Goal: Find specific page/section: Find specific page/section

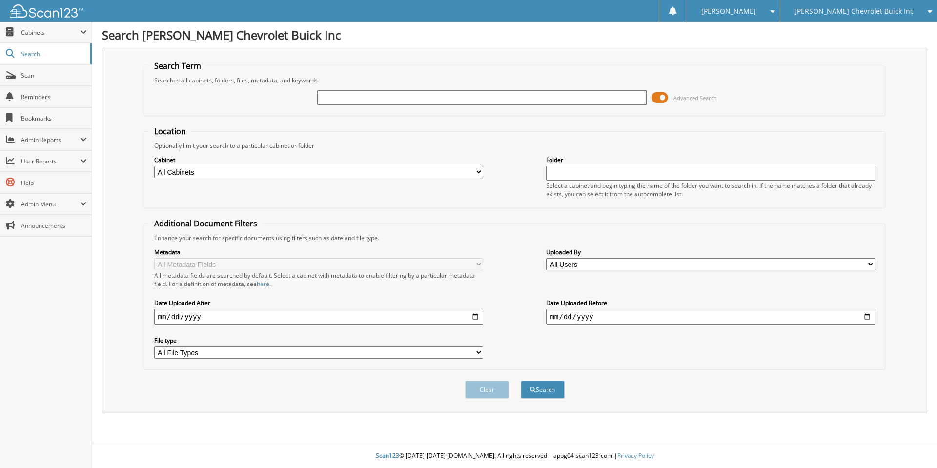
click at [862, 16] on div "[PERSON_NAME] Chevrolet Buick Inc" at bounding box center [858, 11] width 147 height 22
click at [849, 28] on link "[PERSON_NAME]" at bounding box center [858, 30] width 157 height 17
type input "159620"
click at [521, 381] on button "Search" at bounding box center [543, 390] width 44 height 18
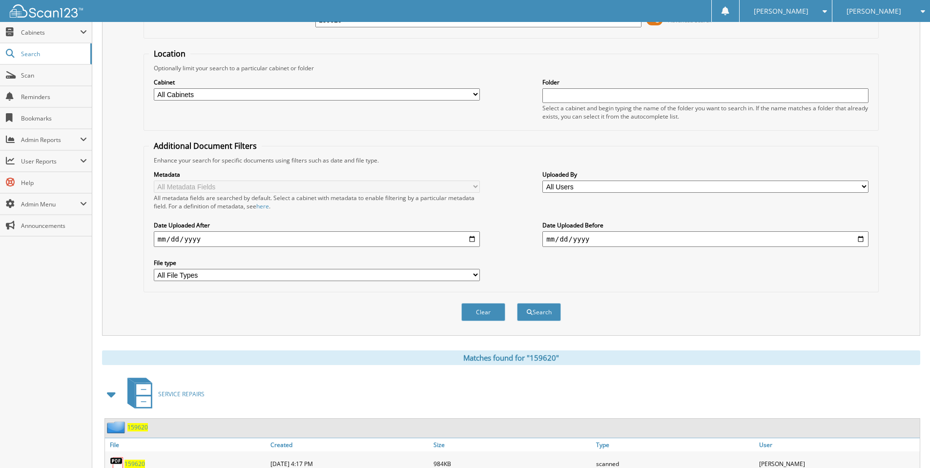
scroll to position [132, 0]
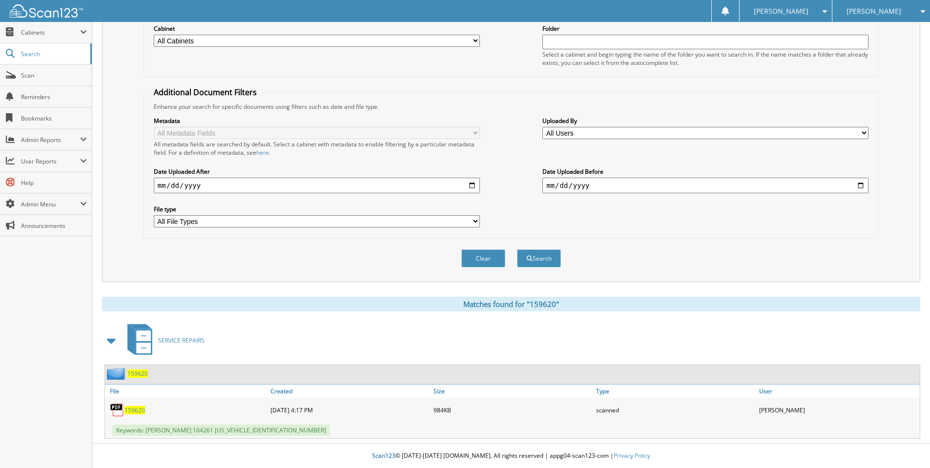
click at [140, 410] on span "159620" at bounding box center [134, 410] width 21 height 8
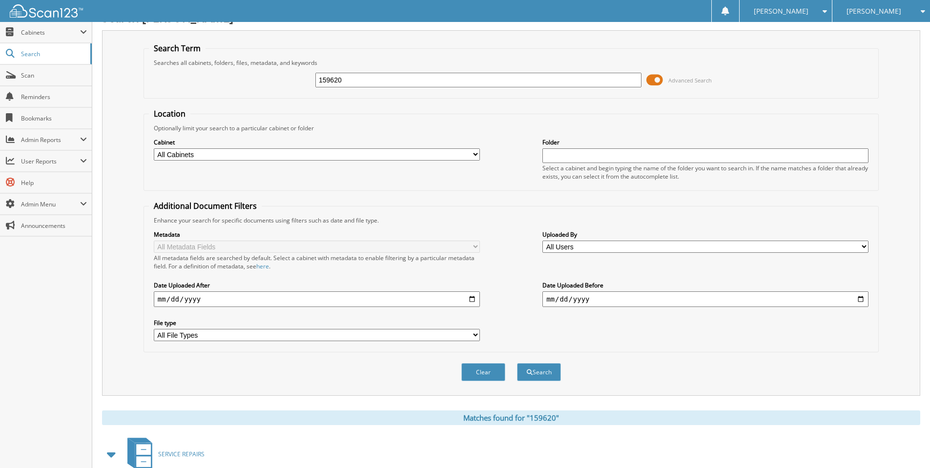
scroll to position [0, 0]
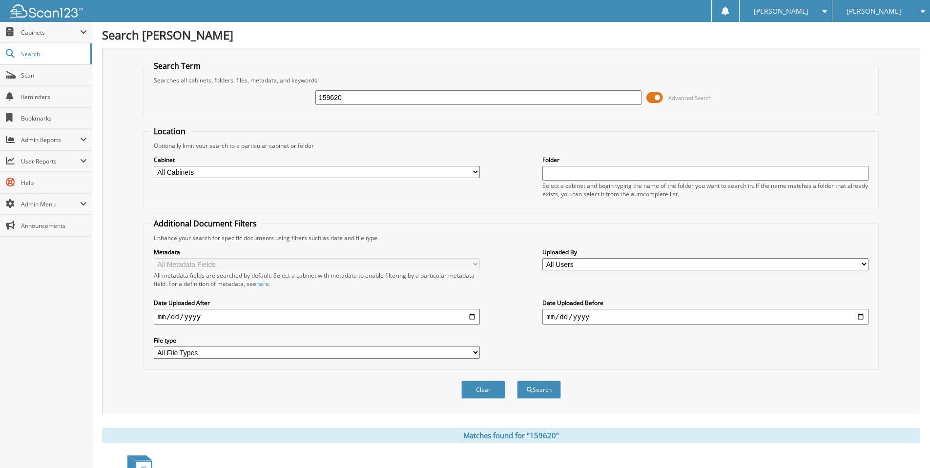
click at [381, 96] on input "159620" at bounding box center [478, 97] width 326 height 15
type input "159657"
click at [517, 381] on button "Search" at bounding box center [539, 390] width 44 height 18
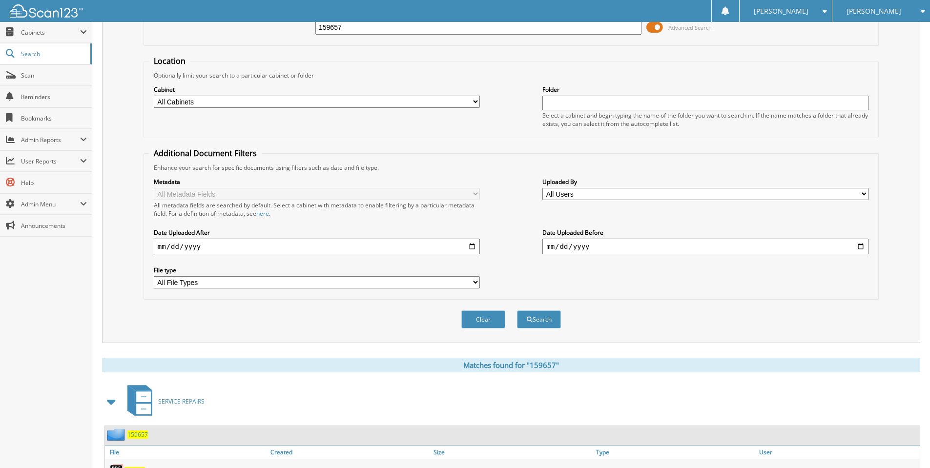
scroll to position [172, 0]
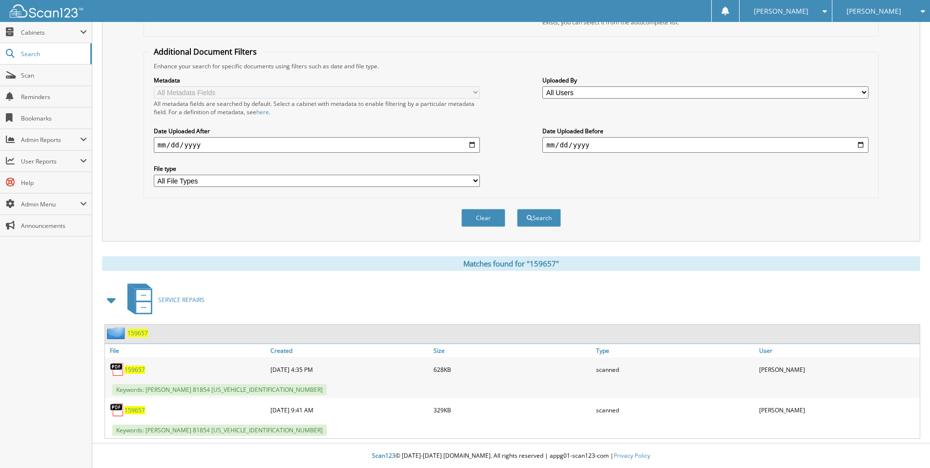
click at [134, 367] on span "159657" at bounding box center [134, 370] width 21 height 8
click at [137, 411] on span "159657" at bounding box center [134, 410] width 21 height 8
click at [140, 410] on span "159657" at bounding box center [134, 410] width 21 height 8
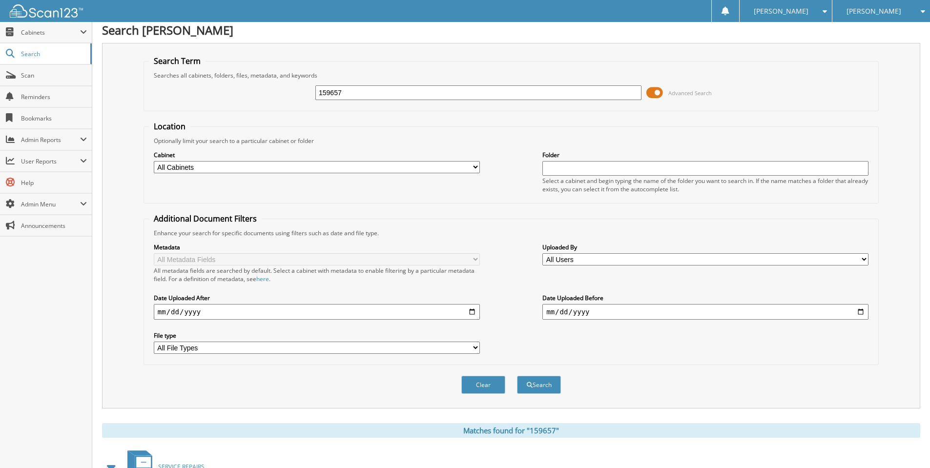
scroll to position [0, 0]
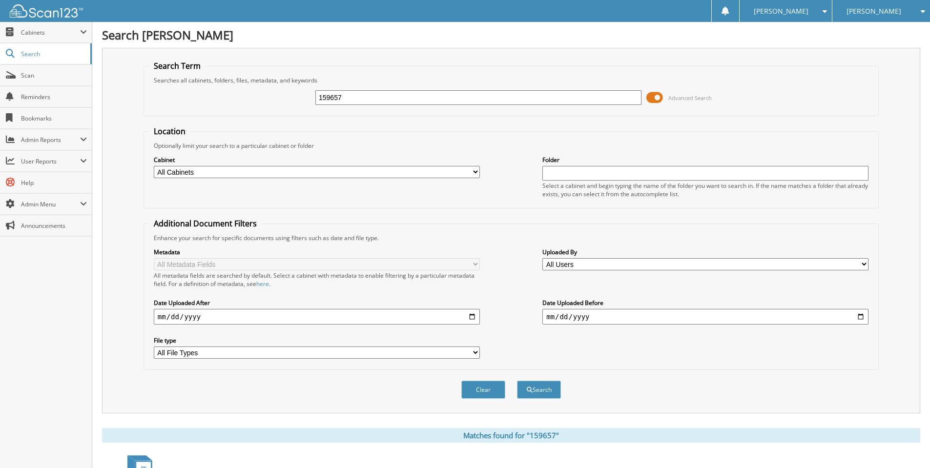
click at [446, 96] on input "159657" at bounding box center [478, 97] width 326 height 15
paste input "3GNKBHR48NS151506"
type input "3GNKBHR48NS151506"
click at [517, 381] on button "Search" at bounding box center [539, 390] width 44 height 18
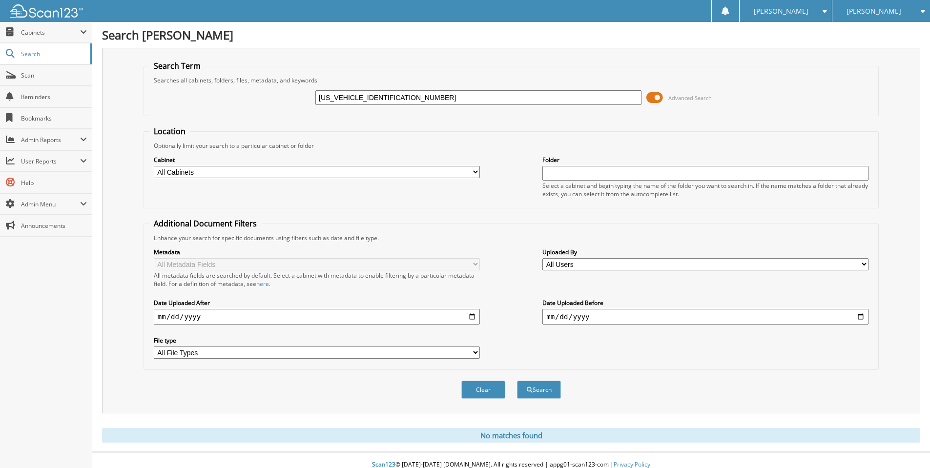
click at [862, 18] on div "[PERSON_NAME]" at bounding box center [881, 11] width 88 height 22
click at [854, 34] on link "[PERSON_NAME] Chevrolet Buick Inc" at bounding box center [881, 35] width 98 height 26
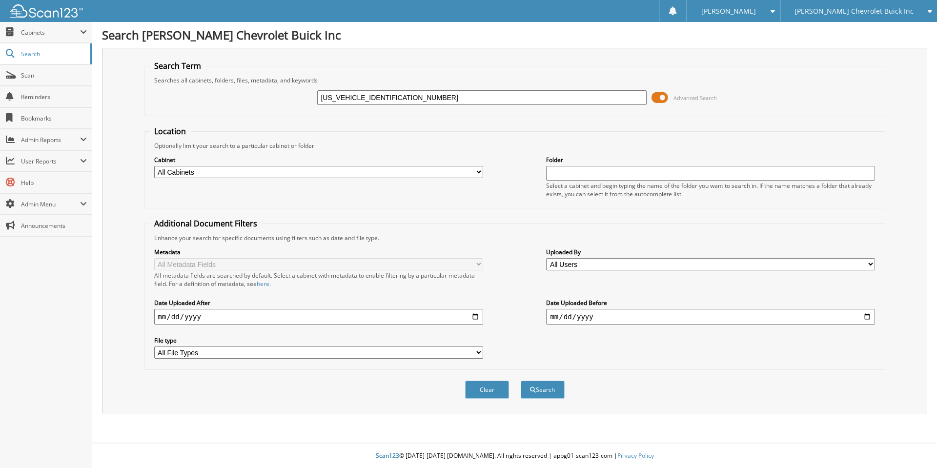
type input "[US_VEHICLE_IDENTIFICATION_NUMBER]"
click at [521, 381] on button "Search" at bounding box center [543, 390] width 44 height 18
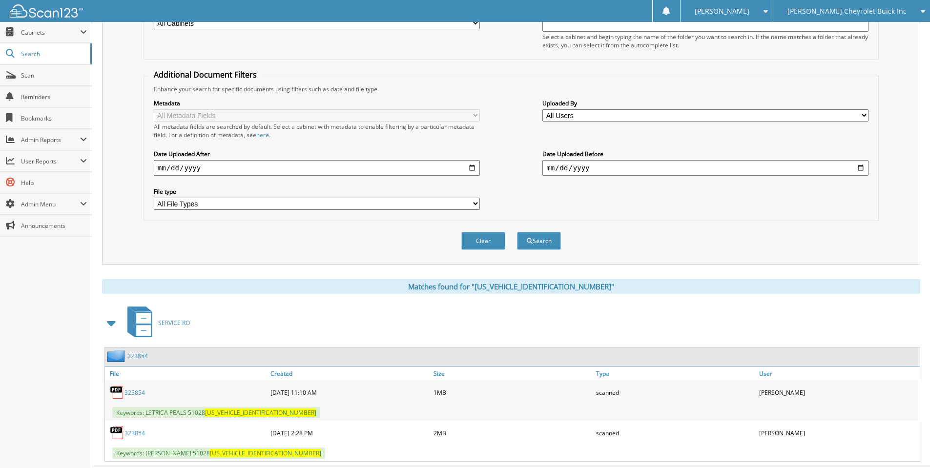
scroll to position [172, 0]
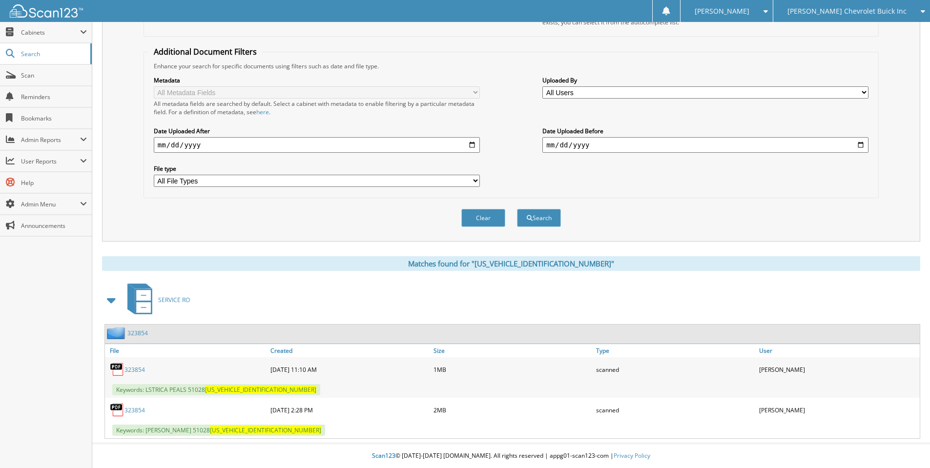
click at [138, 368] on link "323854" at bounding box center [134, 370] width 21 height 8
click at [136, 408] on link "323854" at bounding box center [134, 410] width 21 height 8
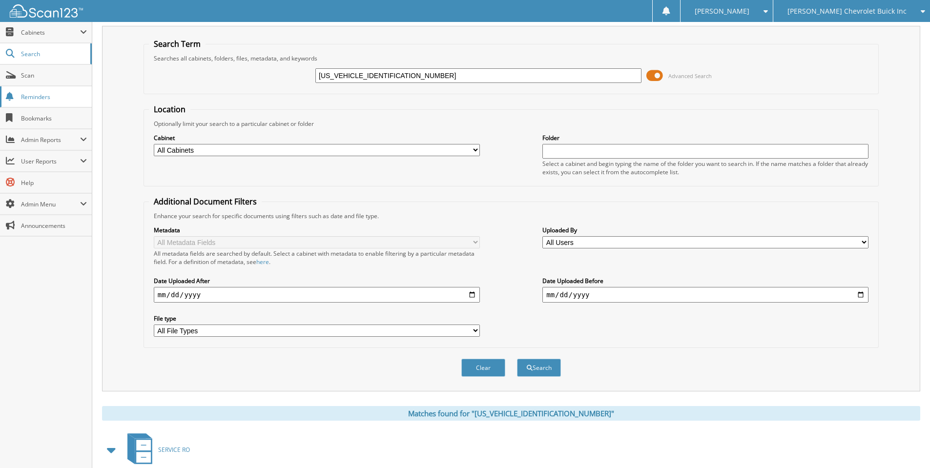
scroll to position [0, 0]
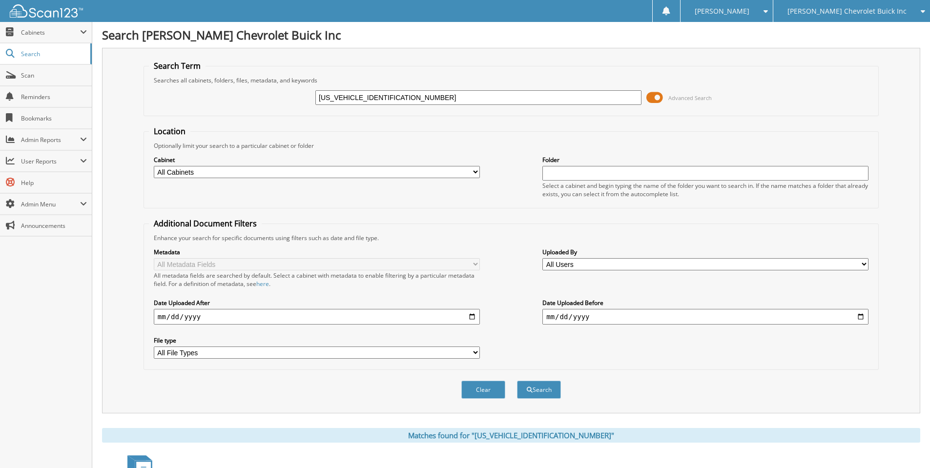
click at [502, 98] on input "3GNKBHR48NS151506" at bounding box center [478, 97] width 326 height 15
type input "323854"
click at [517, 381] on button "Search" at bounding box center [539, 390] width 44 height 18
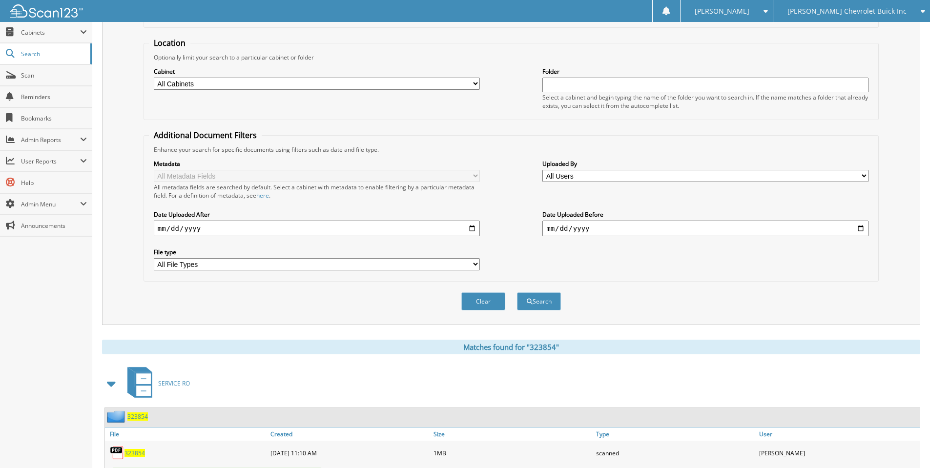
scroll to position [172, 0]
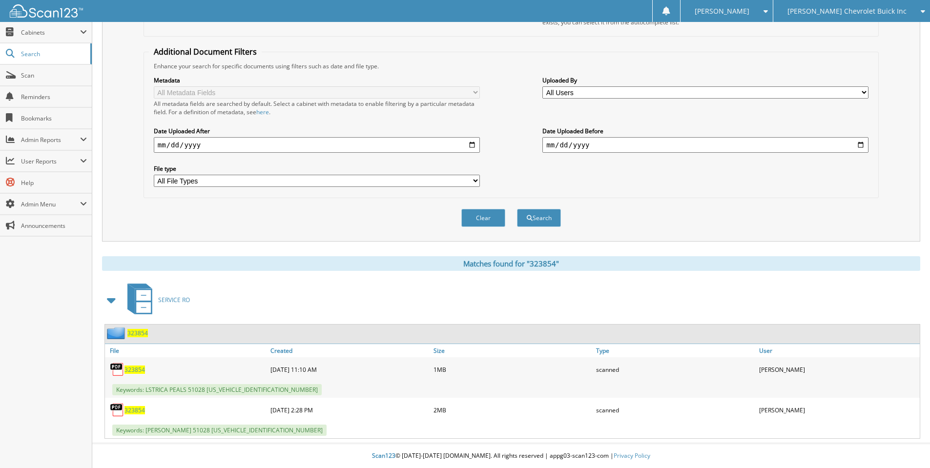
click at [137, 333] on span "323854" at bounding box center [137, 333] width 21 height 8
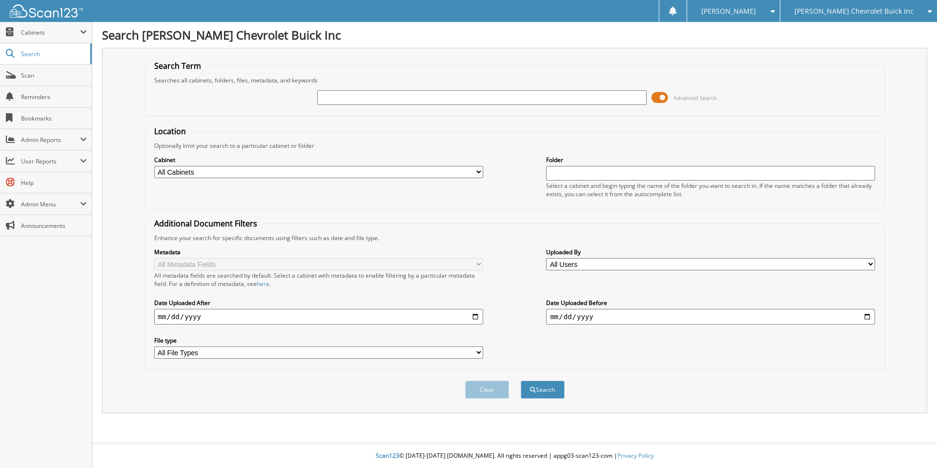
click at [451, 103] on input "text" at bounding box center [481, 97] width 329 height 15
paste input "[US_VEHICLE_IDENTIFICATION_NUMBER]"
type input "[US_VEHICLE_IDENTIFICATION_NUMBER]"
click at [521, 381] on button "Search" at bounding box center [543, 390] width 44 height 18
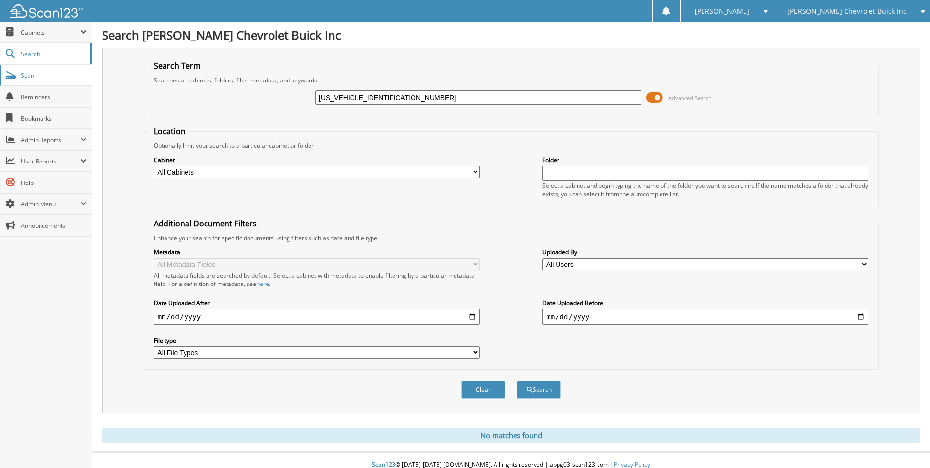
click at [39, 79] on span "Scan" at bounding box center [54, 75] width 66 height 8
